Goal: Transaction & Acquisition: Download file/media

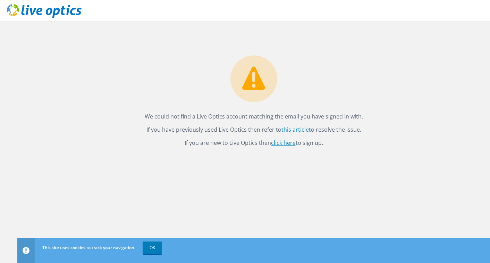
click at [285, 143] on link "click here" at bounding box center [283, 143] width 25 height 8
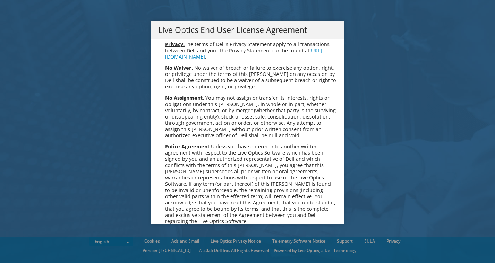
scroll to position [2623, 0]
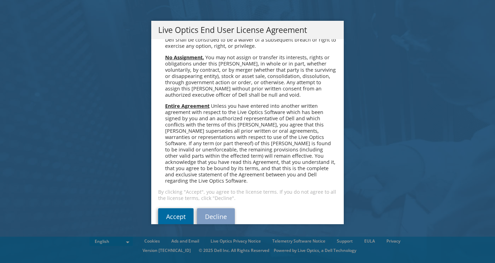
click at [184, 208] on link "Accept" at bounding box center [175, 216] width 35 height 17
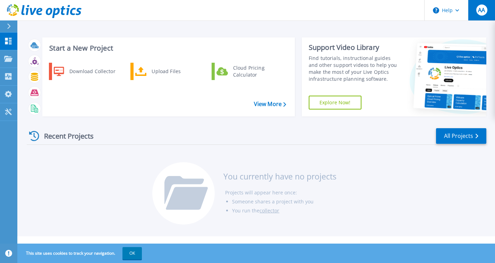
click at [482, 12] on span "AA" at bounding box center [481, 10] width 7 height 6
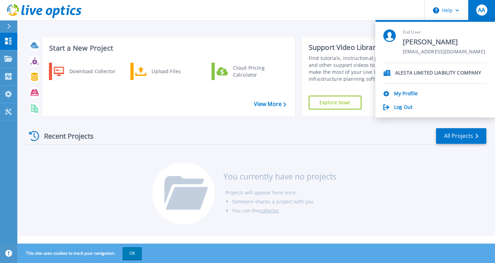
click at [386, 221] on div "Recent Projects All Projects You currently have no projects Projects will appea…" at bounding box center [257, 177] width 460 height 110
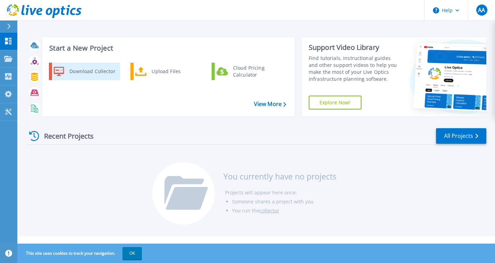
click at [89, 71] on div "Download Collector" at bounding box center [92, 72] width 52 height 14
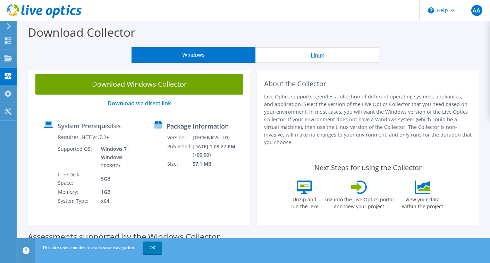
click at [143, 103] on link "Download via direct link" at bounding box center [139, 104] width 63 height 8
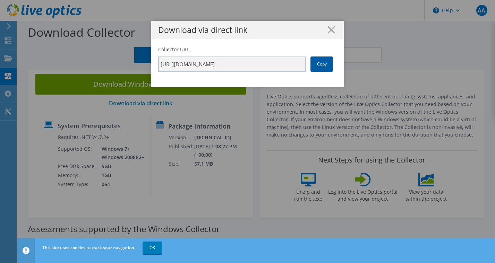
click at [317, 62] on link "Copy" at bounding box center [321, 64] width 23 height 15
click at [328, 28] on icon at bounding box center [331, 30] width 8 height 8
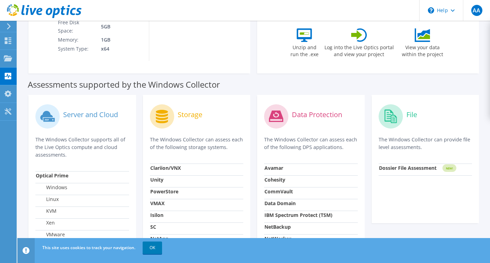
scroll to position [284, 0]
